Goal: Information Seeking & Learning: Learn about a topic

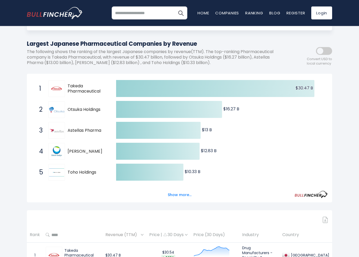
scroll to position [50, 0]
click at [182, 193] on button "Show more..." at bounding box center [180, 194] width 30 height 9
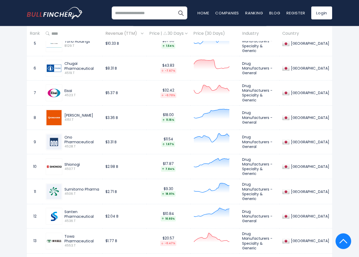
scroll to position [461, 0]
click at [264, 114] on td "Drug Manufacturers - General" at bounding box center [259, 118] width 40 height 24
click at [73, 118] on span "4151.T" at bounding box center [81, 120] width 35 height 4
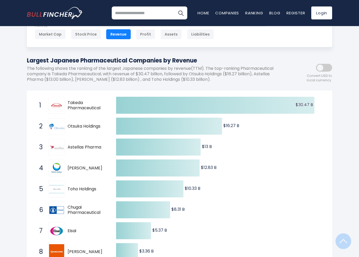
scroll to position [0, 0]
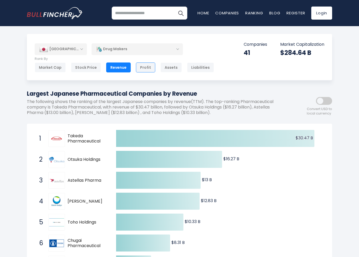
click at [144, 69] on div "Profit" at bounding box center [145, 67] width 19 height 10
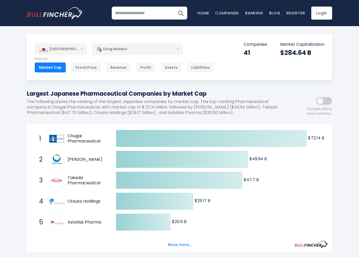
click at [16, 166] on div "Japan Entire World 30,373 North America United States" at bounding box center [179, 212] width 359 height 356
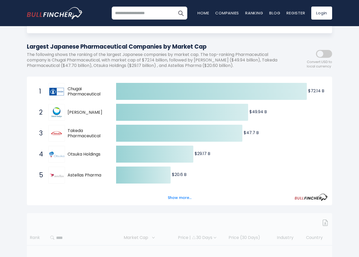
scroll to position [80, 0]
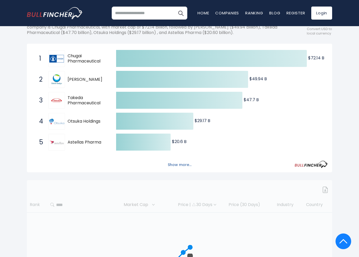
click at [176, 165] on button "Show more..." at bounding box center [180, 164] width 30 height 9
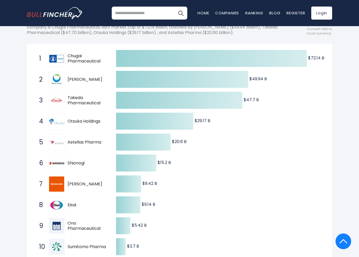
click at [17, 175] on div "Japan Entire World 30,373 North America United States" at bounding box center [179, 183] width 359 height 459
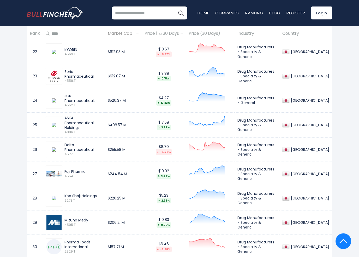
scroll to position [866, 0]
